Goal: Task Accomplishment & Management: Manage account settings

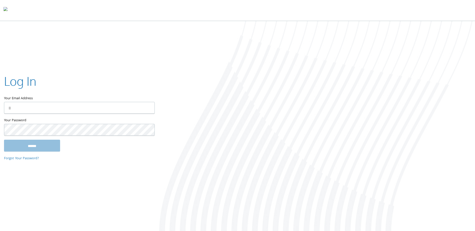
type input "**********"
click at [39, 149] on input "******" at bounding box center [32, 146] width 56 height 12
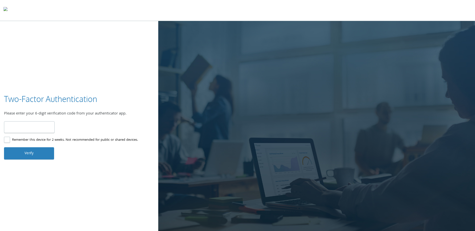
click at [37, 130] on input "number" at bounding box center [29, 127] width 51 height 12
type input "******"
